Goal: Register for event/course

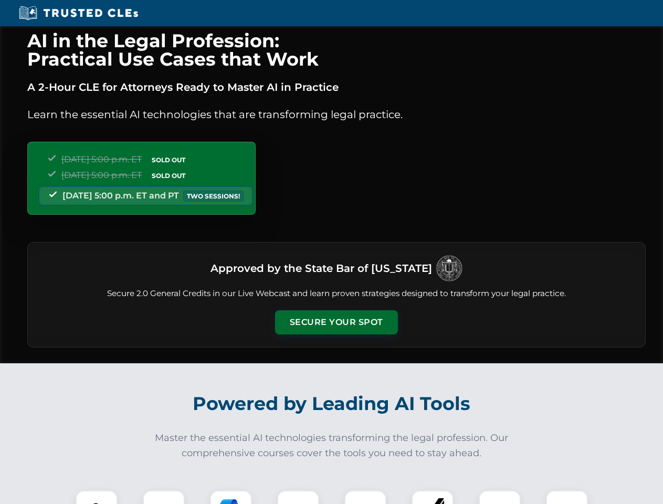
click at [336, 322] on button "Secure Your Spot" at bounding box center [336, 322] width 123 height 24
click at [97, 497] on img at bounding box center [96, 511] width 30 height 30
click at [164, 497] on div at bounding box center [164, 512] width 42 height 42
